Goal: Task Accomplishment & Management: Complete application form

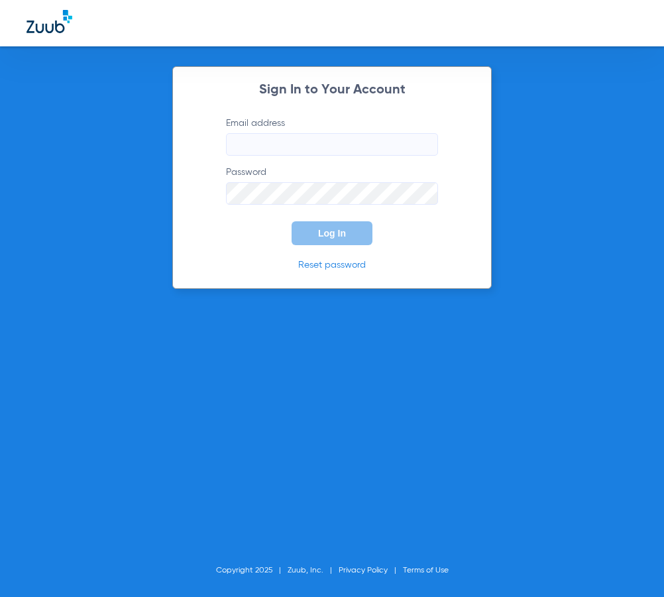
type input "[PERSON_NAME][EMAIL_ADDRESS][DOMAIN_NAME]"
click at [307, 232] on button "Log In" at bounding box center [331, 233] width 81 height 24
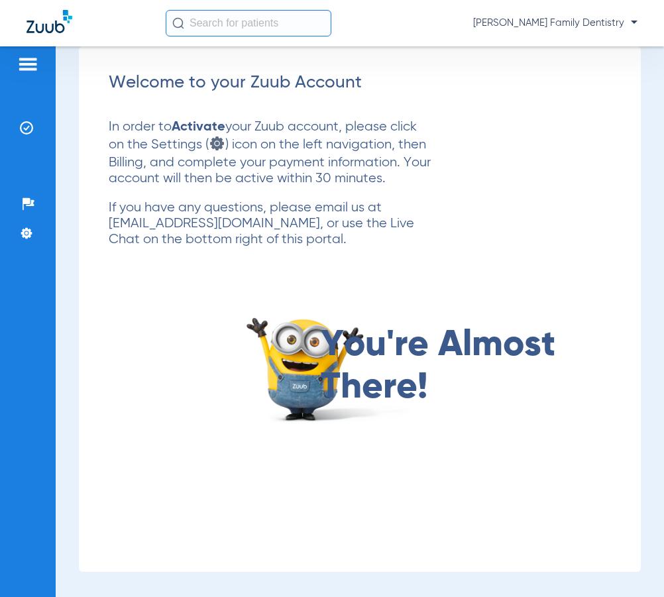
click at [18, 68] on img at bounding box center [27, 64] width 21 height 16
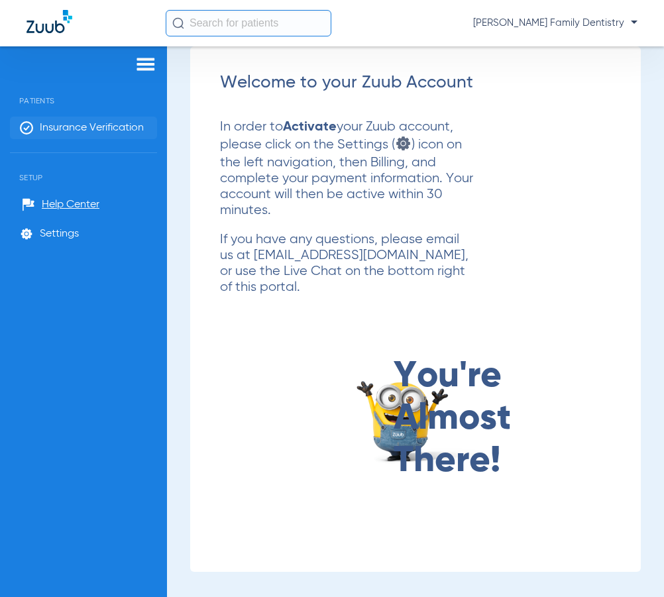
click at [64, 136] on li "Insurance Verification" at bounding box center [83, 128] width 147 height 23
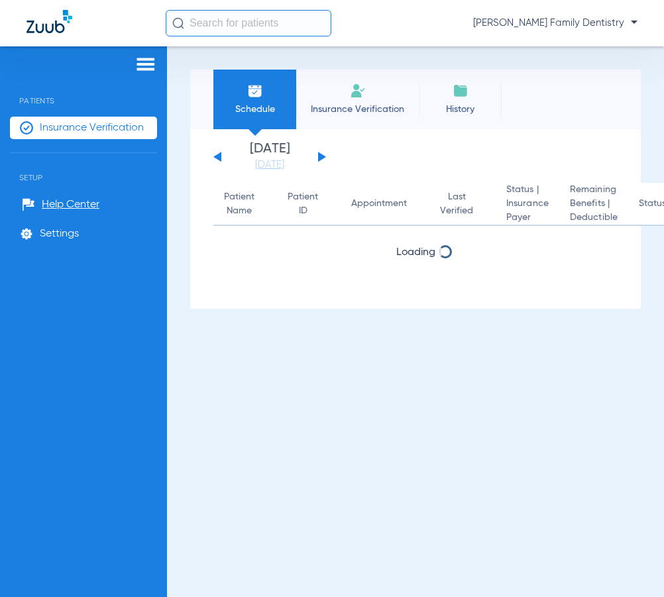
click at [370, 104] on span "Insurance Verification" at bounding box center [357, 109] width 103 height 13
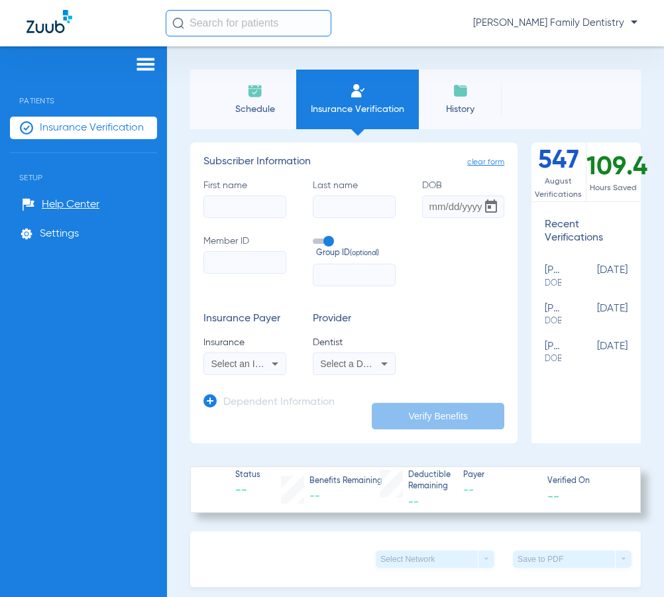
click at [249, 201] on input "First name" at bounding box center [244, 206] width 83 height 23
type input "[PERSON_NAME]"
click at [423, 207] on input "DOB" at bounding box center [463, 206] width 83 height 23
click at [430, 211] on input "DOB Required" at bounding box center [463, 206] width 83 height 23
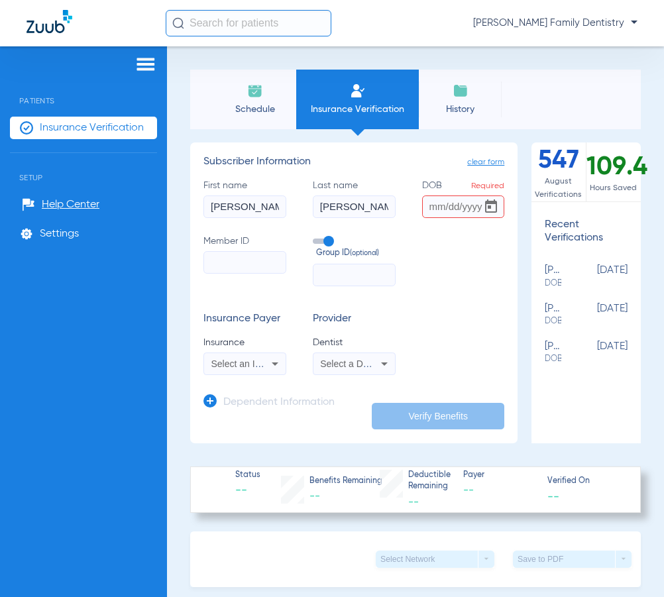
click at [431, 210] on input "DOB Required" at bounding box center [463, 206] width 83 height 23
click at [434, 207] on input "10051942" at bounding box center [463, 206] width 83 height 23
type input "[DATE]"
click at [224, 272] on input "Member ID" at bounding box center [244, 262] width 83 height 23
click at [233, 254] on input "Member ID Required" at bounding box center [244, 262] width 83 height 23
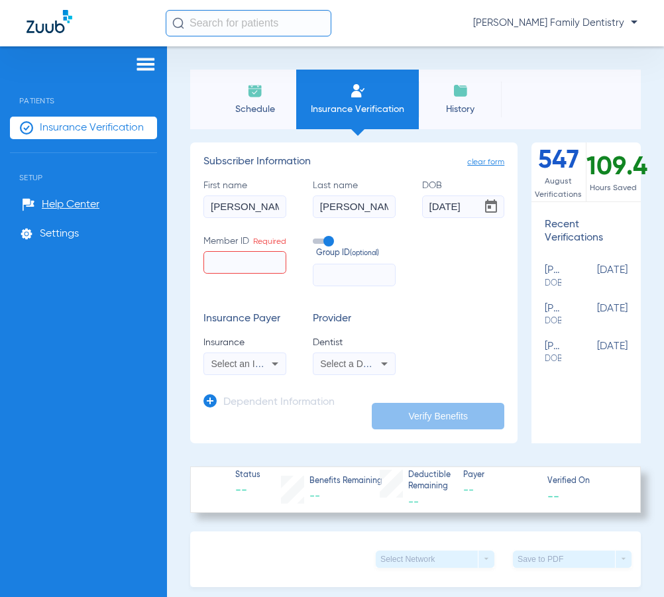
paste input "313429487"
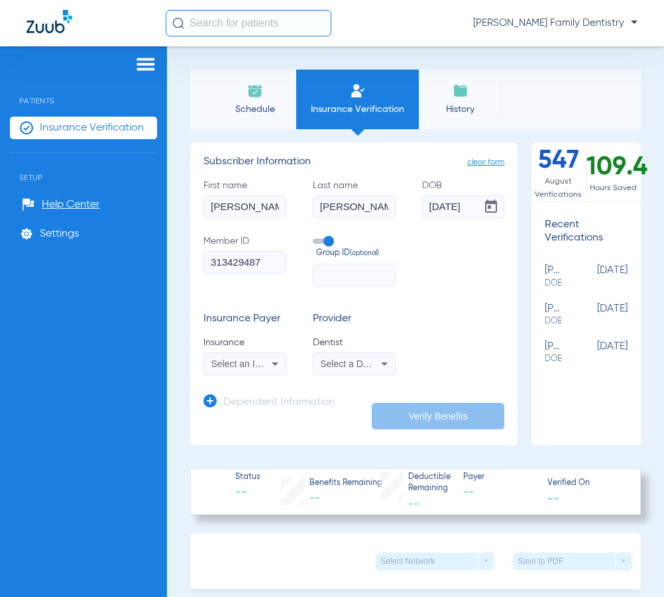
type input "313429487"
click at [257, 368] on span "Select an Insurance" at bounding box center [252, 363] width 82 height 11
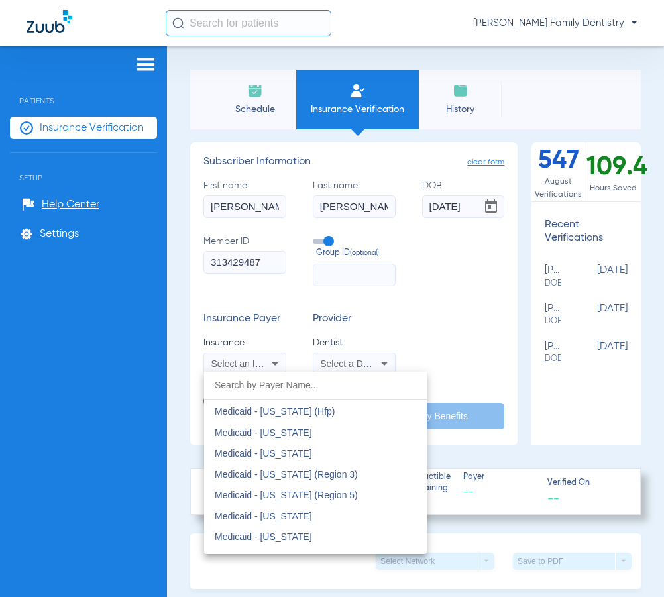
scroll to position [9862, 0]
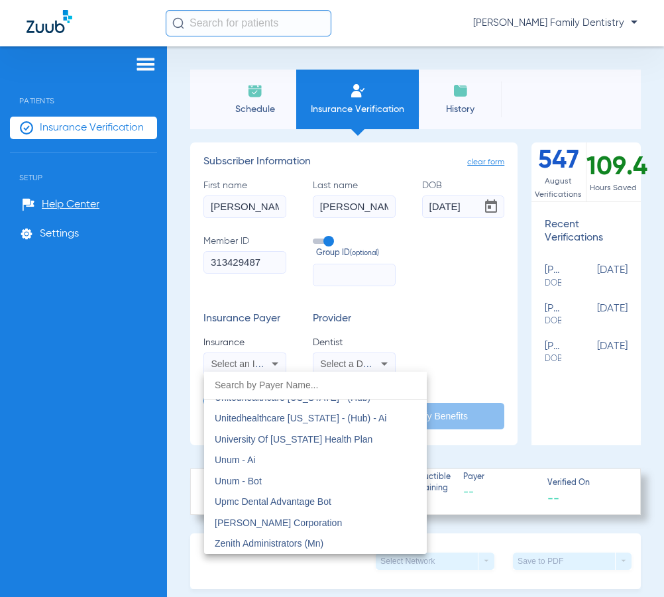
click at [433, 303] on div at bounding box center [332, 298] width 664 height 597
